Goal: Information Seeking & Learning: Learn about a topic

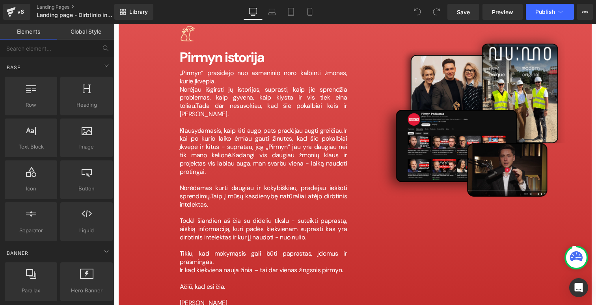
scroll to position [6004, 0]
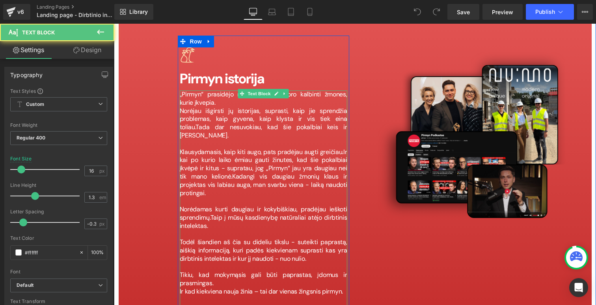
click at [303, 172] on span "Kadangi vis daugiau žmonių klaus ir projektas vis labiau auga, man svarbu viena…" at bounding box center [264, 184] width 168 height 25
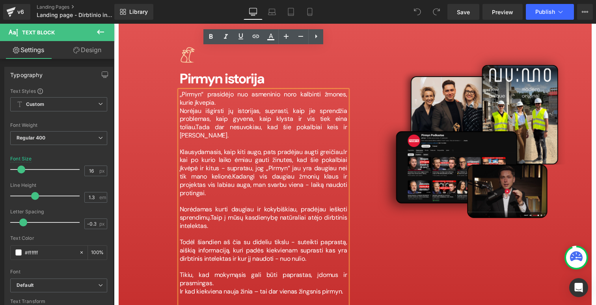
click at [301, 172] on span "Kadangi vis daugiau žmonių klaus ir projektas vis labiau auga, man svarbu viena…" at bounding box center [264, 184] width 168 height 25
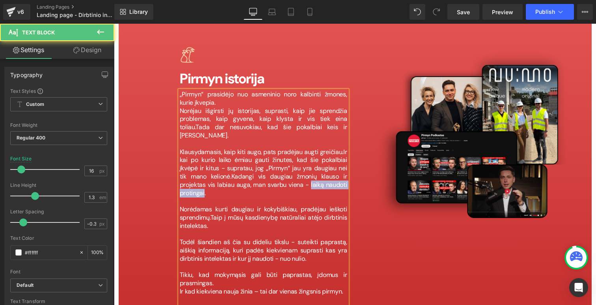
drag, startPoint x: 267, startPoint y: 136, endPoint x: 326, endPoint y: 137, distance: 59.6
click at [326, 172] on span "Kadangi vis daugiau žmonių klauso ir projektas vis labiau auga, man svarbu vien…" at bounding box center [264, 184] width 168 height 25
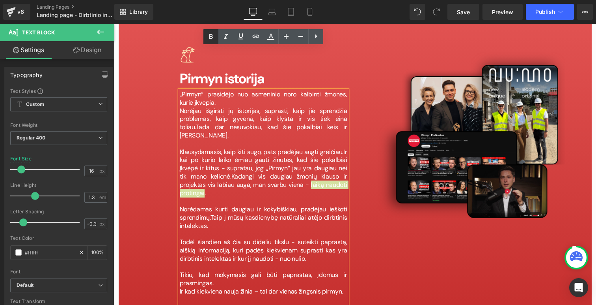
click at [211, 37] on icon at bounding box center [210, 36] width 9 height 9
drag, startPoint x: 304, startPoint y: 102, endPoint x: 341, endPoint y: 105, distance: 37.2
click at [341, 148] on p "Klausydamasis, kaip kiti augo, pats pradėjau augti greičiau. Ir kai po kurio la…" at bounding box center [264, 172] width 168 height 49
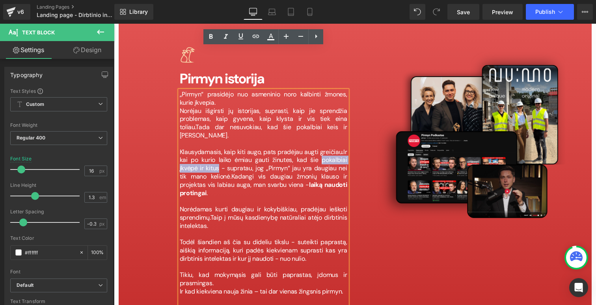
drag, startPoint x: 304, startPoint y: 111, endPoint x: 198, endPoint y: 114, distance: 105.7
click at [198, 148] on span "Ir kai po kurio laiko ėmiau gauti žinutes, kad šie pokalbiai įkvėpė ir kitus - …" at bounding box center [264, 164] width 168 height 33
click at [212, 38] on icon at bounding box center [211, 36] width 4 height 5
drag, startPoint x: 263, startPoint y: 119, endPoint x: 286, endPoint y: 121, distance: 23.7
click at [286, 148] on span "Ir kai po kurio laiko ėmiau gauti žinutes, kad šie pokalbiai įkvėpė ir kitus - …" at bounding box center [264, 164] width 168 height 33
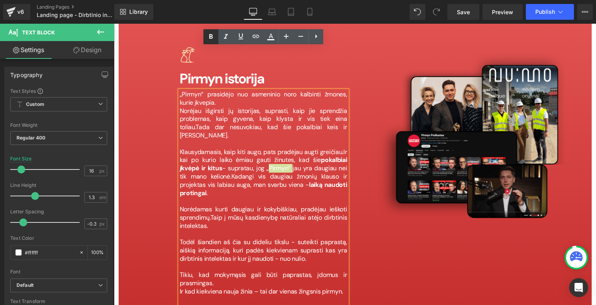
click at [214, 34] on icon at bounding box center [210, 36] width 9 height 9
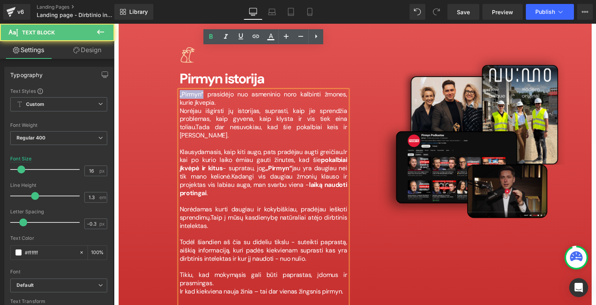
drag, startPoint x: 204, startPoint y: 52, endPoint x: 177, endPoint y: 52, distance: 26.8
click at [177, 52] on div "Image Pirmyn istorija Heading „Pirmyn“ prasidėjo nuo asmeninio noro kalbinti žm…" at bounding box center [263, 198] width 183 height 327
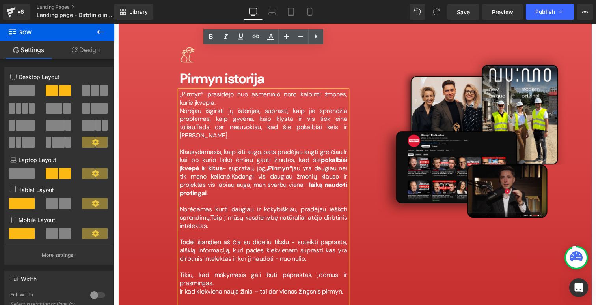
drag, startPoint x: 177, startPoint y: 52, endPoint x: 203, endPoint y: 52, distance: 26.4
click at [203, 52] on div "Image Pirmyn istorija Heading „Pirmyn“ prasidėjo nuo asmeninio noro kalbinti žm…" at bounding box center [263, 198] width 183 height 327
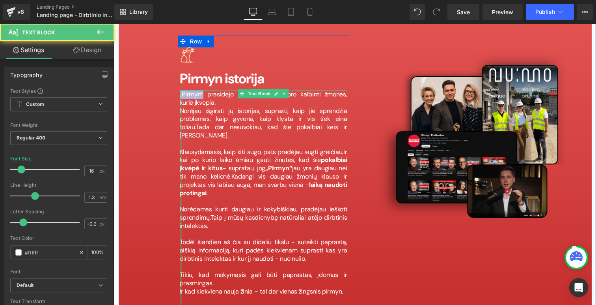
drag, startPoint x: 203, startPoint y: 52, endPoint x: 181, endPoint y: 52, distance: 22.5
click at [181, 90] on div "„Pirmyn“ prasidėjo nuo asmeninio noro kalbinti žmones, kurie įkvepia. Norėjau i…" at bounding box center [264, 213] width 168 height 246
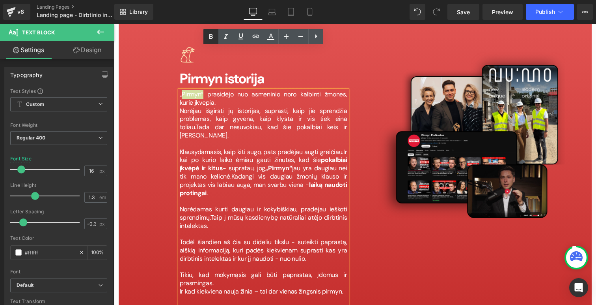
click at [207, 36] on icon at bounding box center [210, 36] width 9 height 9
drag, startPoint x: 180, startPoint y: 53, endPoint x: 205, endPoint y: 56, distance: 25.8
click at [205, 90] on p "„ Pirmyn“ prasidėjo nuo asmeninio noro kalbinti žmones, kurie įkvepia." at bounding box center [264, 98] width 168 height 17
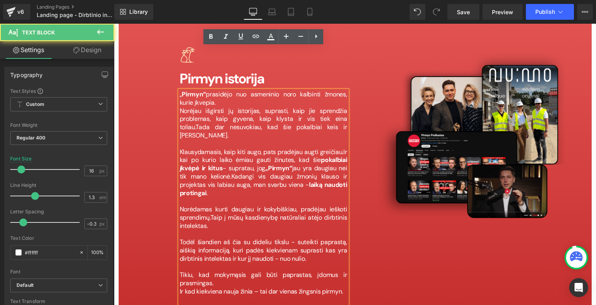
click at [205, 90] on p "„ Pirmyn“ prasidėjo nuo asmeninio noro kalbinti žmones, kurie įkvepia." at bounding box center [264, 98] width 168 height 17
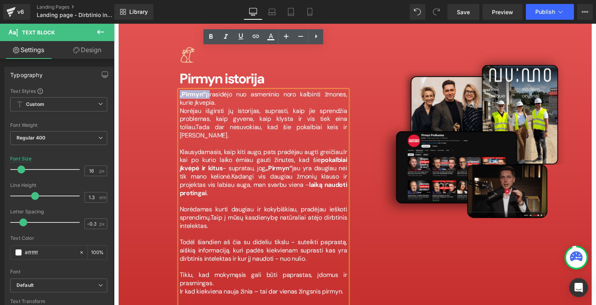
drag, startPoint x: 205, startPoint y: 53, endPoint x: 180, endPoint y: 52, distance: 24.9
click at [180, 90] on p "„ Pirmyn“ prasidėjo nuo asmeninio noro kalbinti žmones, kurie įkvepia." at bounding box center [264, 98] width 168 height 17
click at [211, 37] on icon at bounding box center [210, 36] width 9 height 9
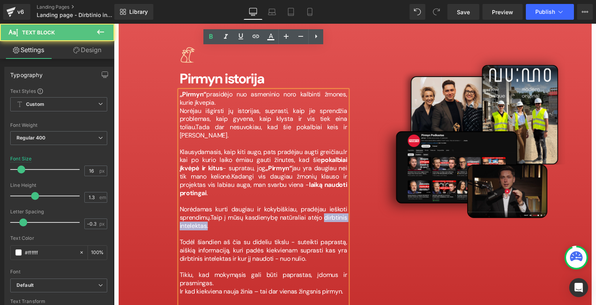
drag, startPoint x: 325, startPoint y: 169, endPoint x: 338, endPoint y: 175, distance: 13.9
click at [338, 205] on p "Norėdamas kurti daugiau ir kokybiškiau, pradėjau ieškoti sprendimų. Taip į mūsų…" at bounding box center [264, 217] width 168 height 24
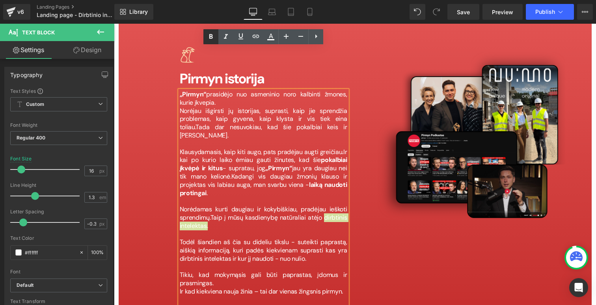
click at [213, 38] on icon at bounding box center [210, 36] width 9 height 9
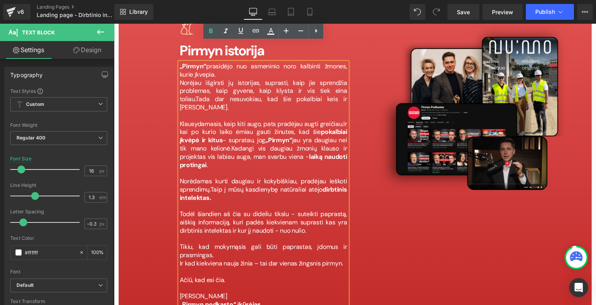
scroll to position [6039, 0]
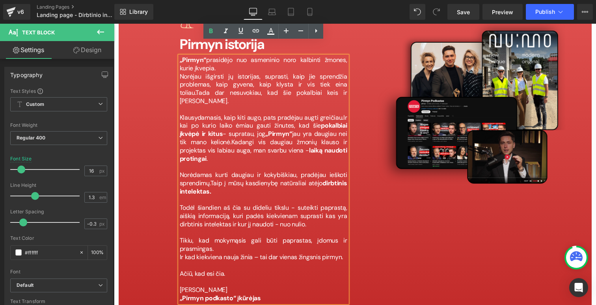
click at [180, 253] on p "Ir kad kiekviena nauja žinia – tai dar vienas žingsnis pirmyn." at bounding box center [264, 257] width 168 height 8
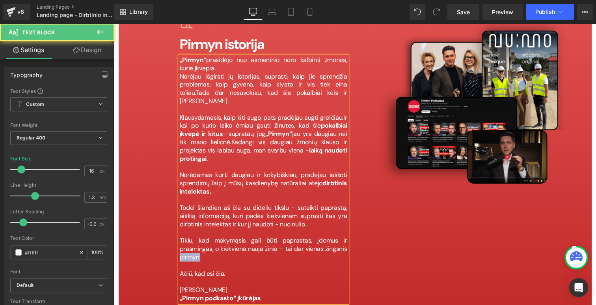
drag, startPoint x: 202, startPoint y: 208, endPoint x: 172, endPoint y: 207, distance: 29.6
click at [172, 207] on div "Image Pirmyn istorija Heading „Pirmyn“ prasidėjo nuo asmeninio noro kalbinti žm…" at bounding box center [263, 164] width 183 height 327
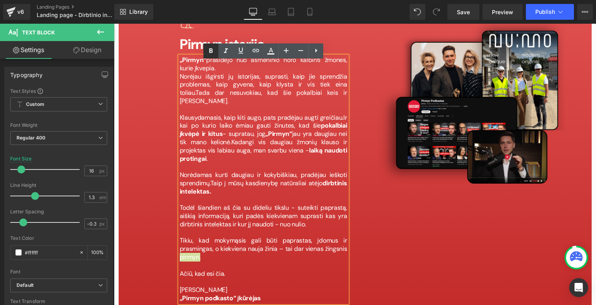
click at [216, 55] on link at bounding box center [211, 50] width 15 height 15
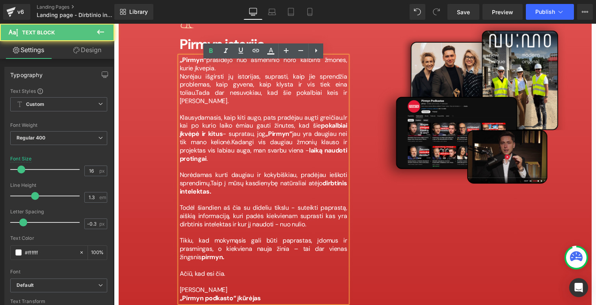
click at [207, 236] on p "Tikiu, kad mokymąsis gali būti paprastas, įdomus ir prasmingas, o k iekviena na…" at bounding box center [264, 248] width 168 height 24
drag, startPoint x: 207, startPoint y: 208, endPoint x: 185, endPoint y: 207, distance: 21.3
click at [185, 236] on p "Tikiu, kad mokymąsis gali būti paprastas, įdomus ir prasmingas, o k iekviena na…" at bounding box center [264, 248] width 168 height 24
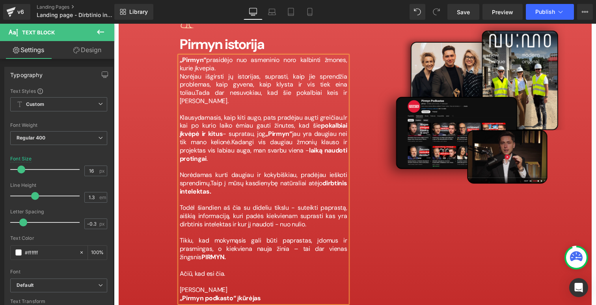
click at [438, 211] on div "Image Pirmyn istorija Heading „Pirmyn“ prasidėjo nuo asmeninio noro kalbinti žm…" at bounding box center [355, 163] width 367 height 329
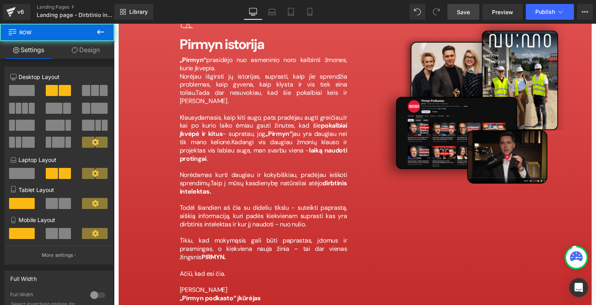
click at [466, 13] on span "Save" at bounding box center [463, 12] width 13 height 8
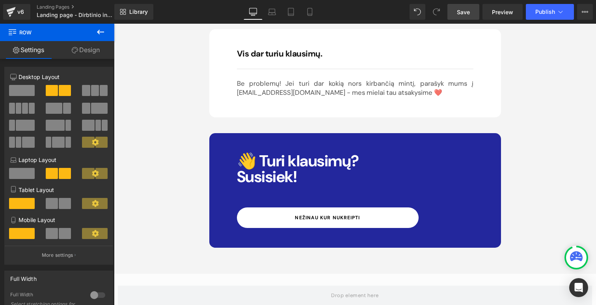
scroll to position [7190, 0]
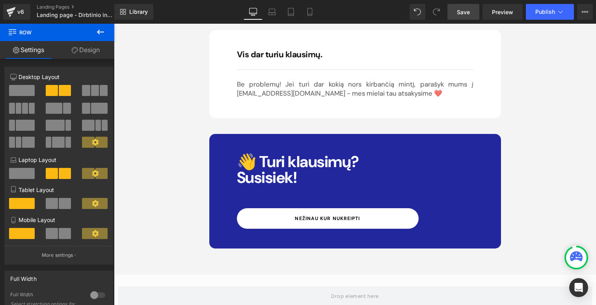
click at [361, 208] on link "nežinau kur nukreipti" at bounding box center [328, 218] width 182 height 21
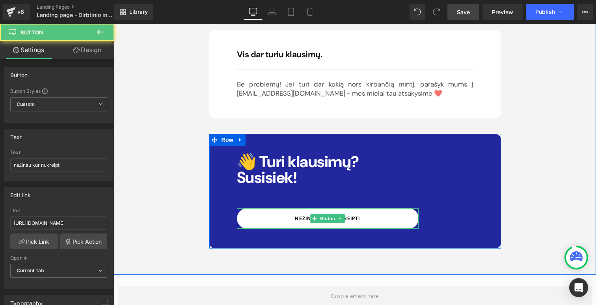
click at [361, 208] on link "nežinau kur nukreipti" at bounding box center [328, 218] width 182 height 21
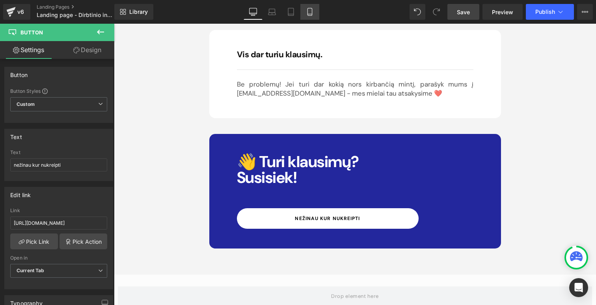
click at [317, 13] on link "Mobile" at bounding box center [310, 12] width 19 height 16
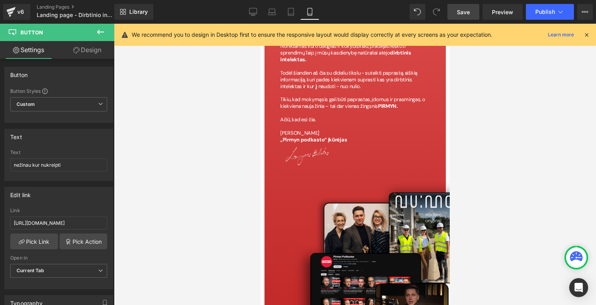
scroll to position [4215, 0]
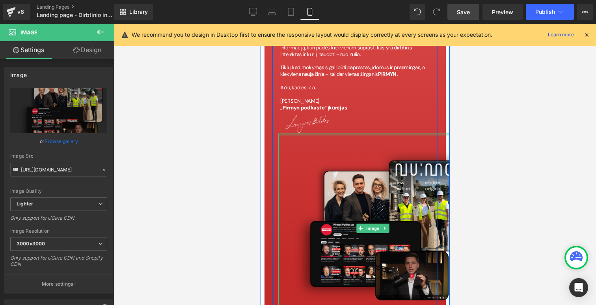
click at [282, 133] on div at bounding box center [372, 134] width 189 height 2
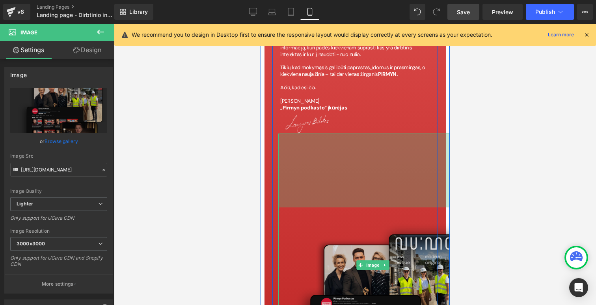
drag, startPoint x: 282, startPoint y: 119, endPoint x: 285, endPoint y: 193, distance: 73.8
click at [285, 193] on div "Image 187px" at bounding box center [372, 264] width 189 height 263
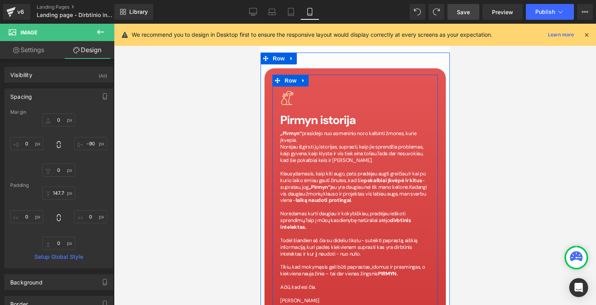
scroll to position [4018, 0]
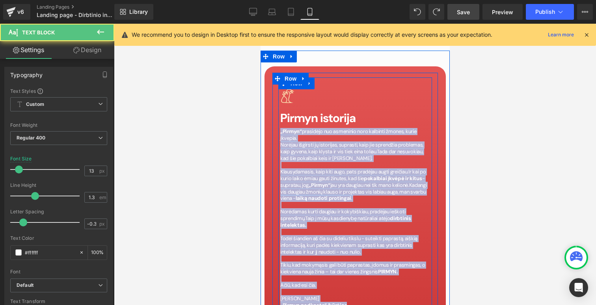
drag, startPoint x: 350, startPoint y: 288, endPoint x: 280, endPoint y: 112, distance: 189.6
click at [280, 112] on div "Image Pirmyn istorija Heading „Pirmyn“ prasidėjo nuo asmeninio noro kalbinti žm…" at bounding box center [355, 198] width 154 height 220
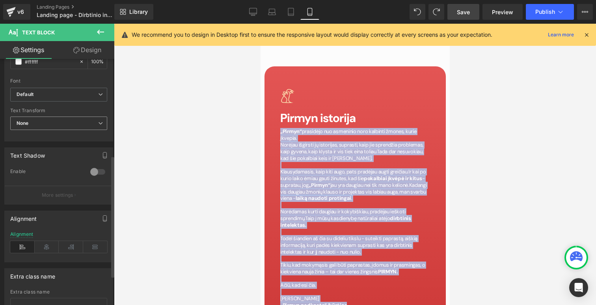
scroll to position [195, 0]
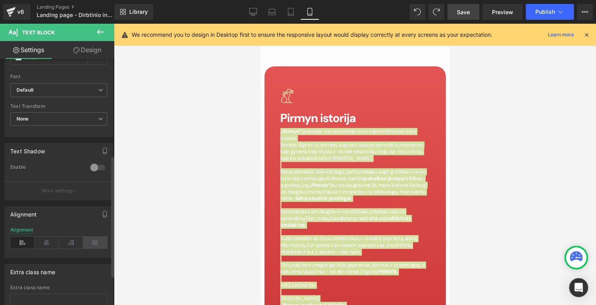
click at [91, 245] on icon at bounding box center [95, 242] width 24 height 12
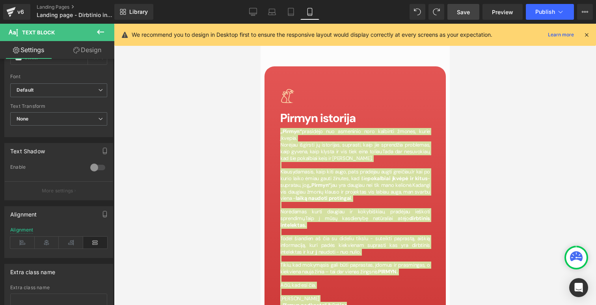
click at [185, 178] on div at bounding box center [355, 164] width 482 height 281
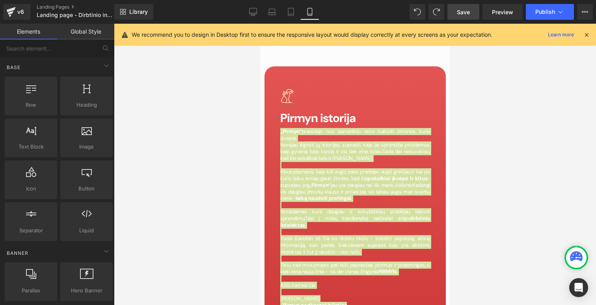
click at [210, 169] on div at bounding box center [355, 164] width 482 height 281
click at [352, 88] on div "Image" at bounding box center [355, 95] width 150 height 15
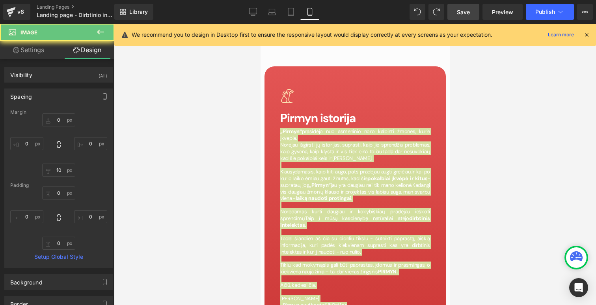
click at [514, 86] on div at bounding box center [355, 164] width 482 height 281
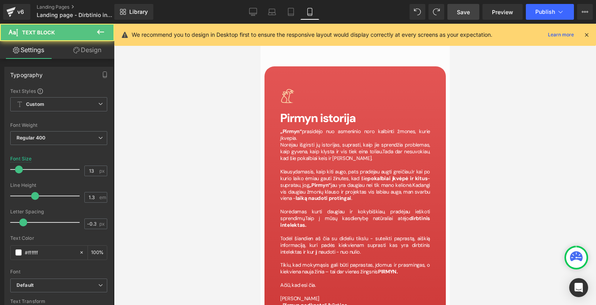
click at [423, 275] on p at bounding box center [355, 278] width 150 height 7
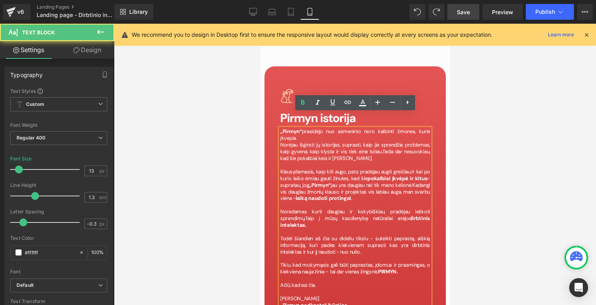
click at [514, 164] on div at bounding box center [355, 164] width 482 height 281
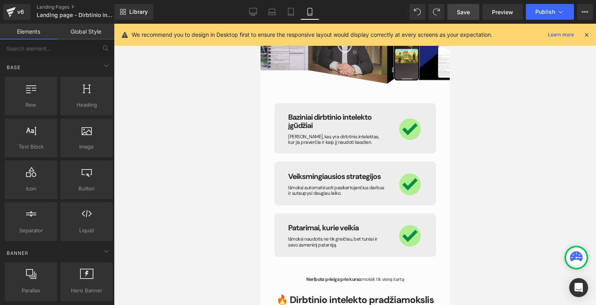
scroll to position [1616, 0]
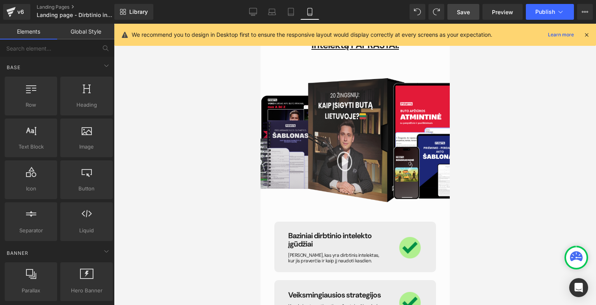
click at [464, 16] on link "Save" at bounding box center [464, 12] width 32 height 16
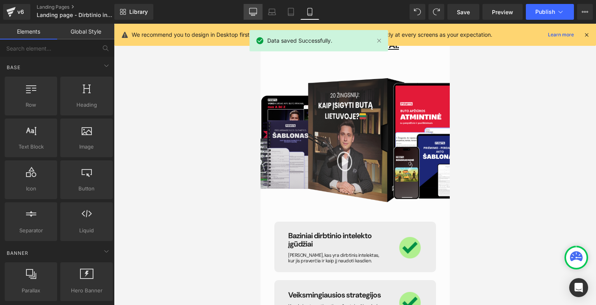
click at [242, 11] on div "Library Mobile Desktop Laptop Tablet Mobile Save Preview Publish Scheduled View…" at bounding box center [355, 12] width 482 height 16
click at [257, 12] on icon at bounding box center [253, 11] width 7 height 6
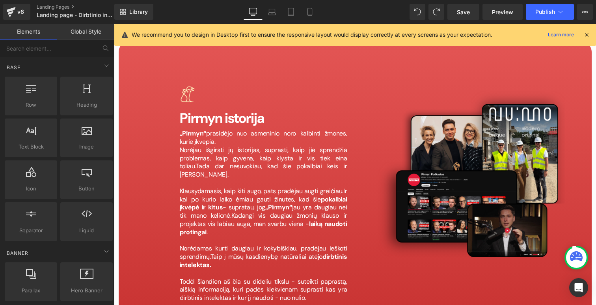
scroll to position [4256, 0]
